Goal: Check status: Check status

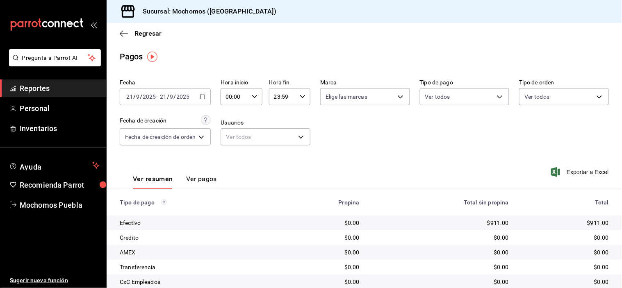
drag, startPoint x: 600, startPoint y: 85, endPoint x: 616, endPoint y: 86, distance: 16.4
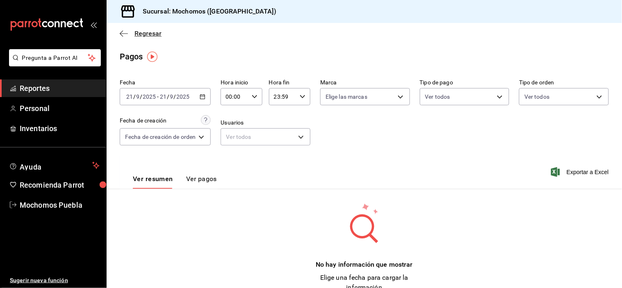
click at [120, 33] on icon "button" at bounding box center [121, 33] width 3 height 6
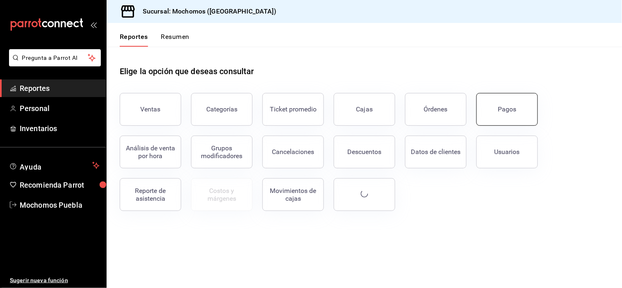
click at [511, 108] on div "Pagos" at bounding box center [507, 109] width 18 height 8
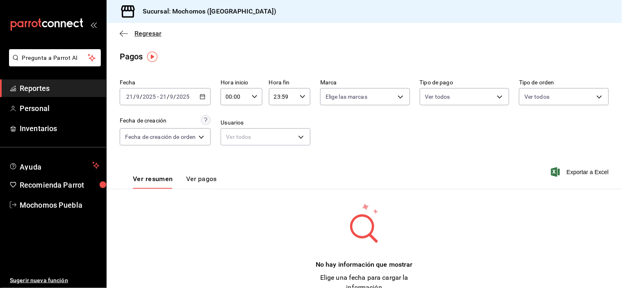
click at [127, 35] on icon "button" at bounding box center [124, 33] width 8 height 7
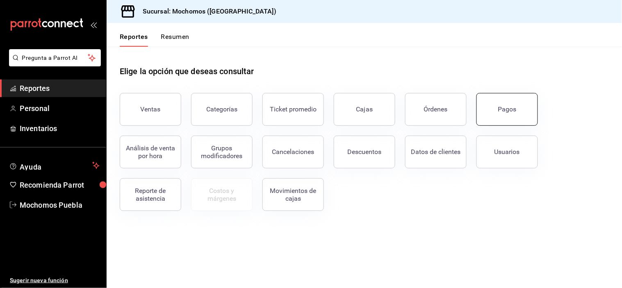
click at [516, 115] on button "Pagos" at bounding box center [506, 109] width 61 height 33
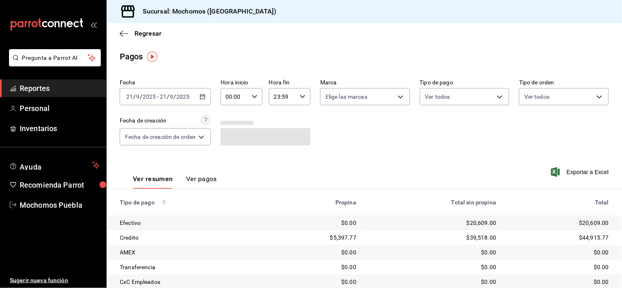
click at [256, 96] on \(Stroke\) "button" at bounding box center [254, 96] width 5 height 3
click at [232, 125] on span "05" at bounding box center [231, 125] width 7 height 7
type input "05:00"
click at [382, 139] on div at bounding box center [311, 144] width 622 height 288
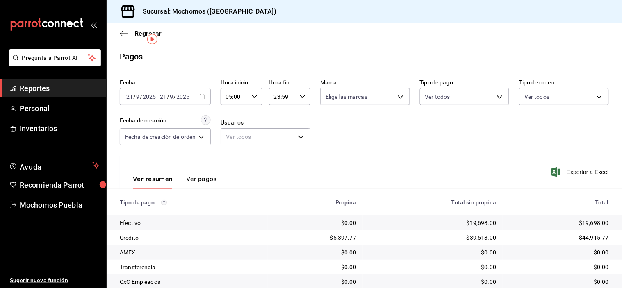
scroll to position [88, 0]
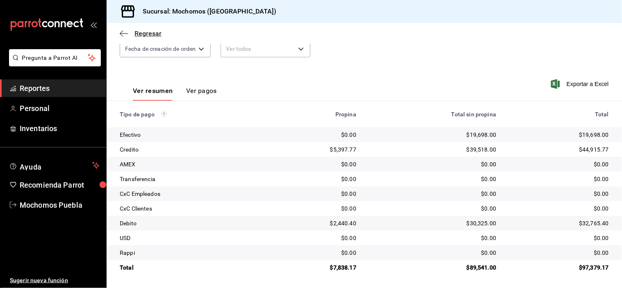
click at [120, 33] on icon "button" at bounding box center [124, 33] width 8 height 7
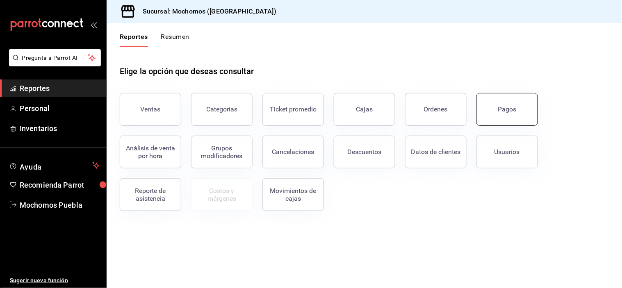
click at [490, 111] on button "Pagos" at bounding box center [506, 109] width 61 height 33
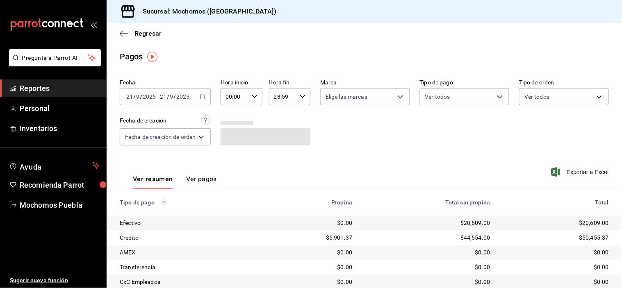
click at [252, 95] on icon "button" at bounding box center [255, 97] width 6 height 6
click at [232, 126] on span "05" at bounding box center [231, 125] width 7 height 7
type input "05:00"
click at [349, 136] on div at bounding box center [311, 144] width 622 height 288
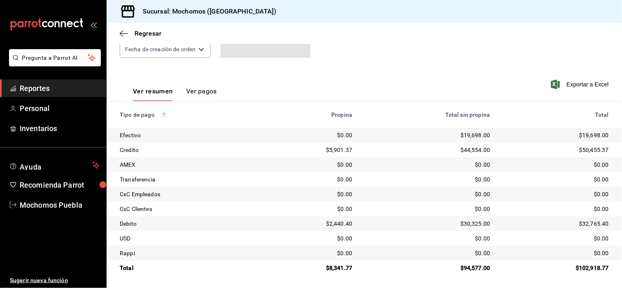
scroll to position [88, 0]
